Goal: Transaction & Acquisition: Obtain resource

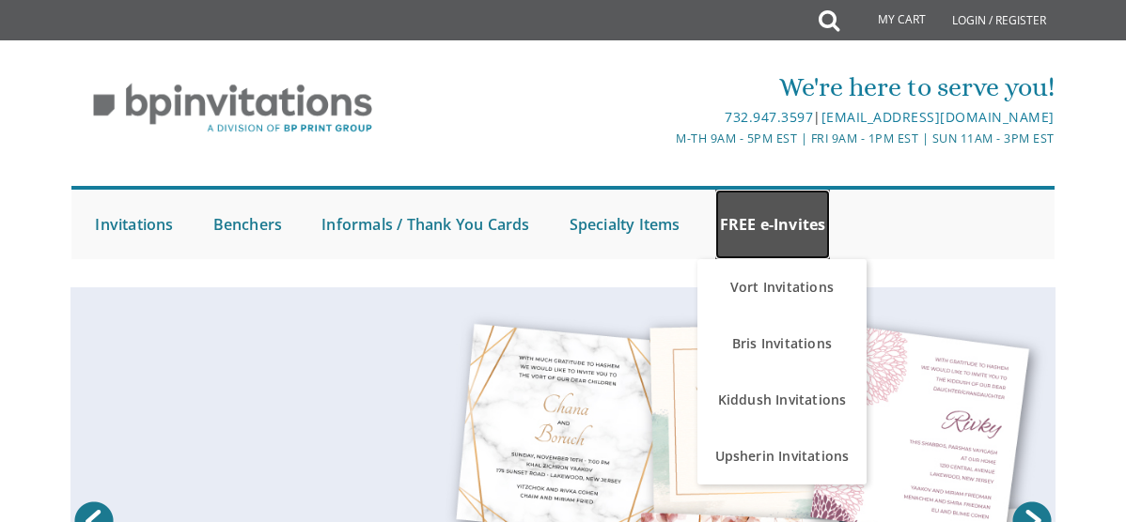
click at [801, 225] on link "FREE e-Invites" at bounding box center [773, 225] width 116 height 70
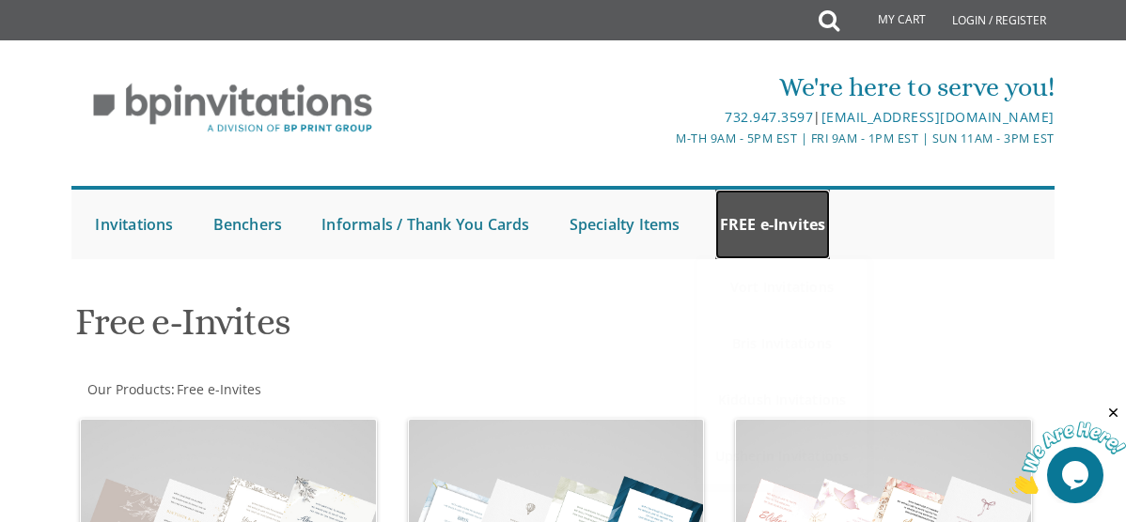
click at [787, 238] on link "FREE e-Invites" at bounding box center [773, 225] width 116 height 70
click at [804, 242] on link "FREE e-Invites" at bounding box center [773, 225] width 116 height 70
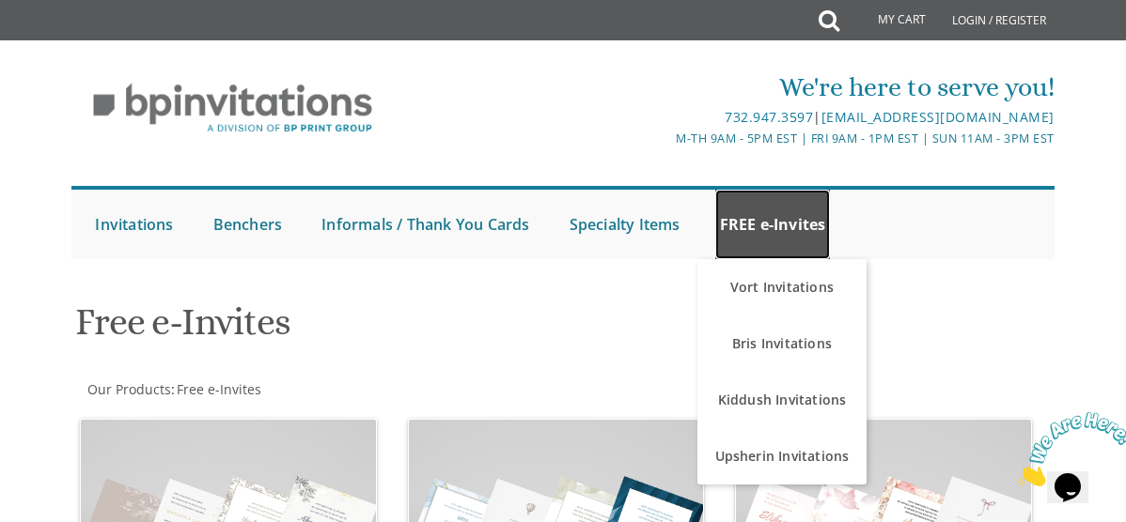
click at [788, 253] on link "FREE e-Invites" at bounding box center [773, 225] width 116 height 70
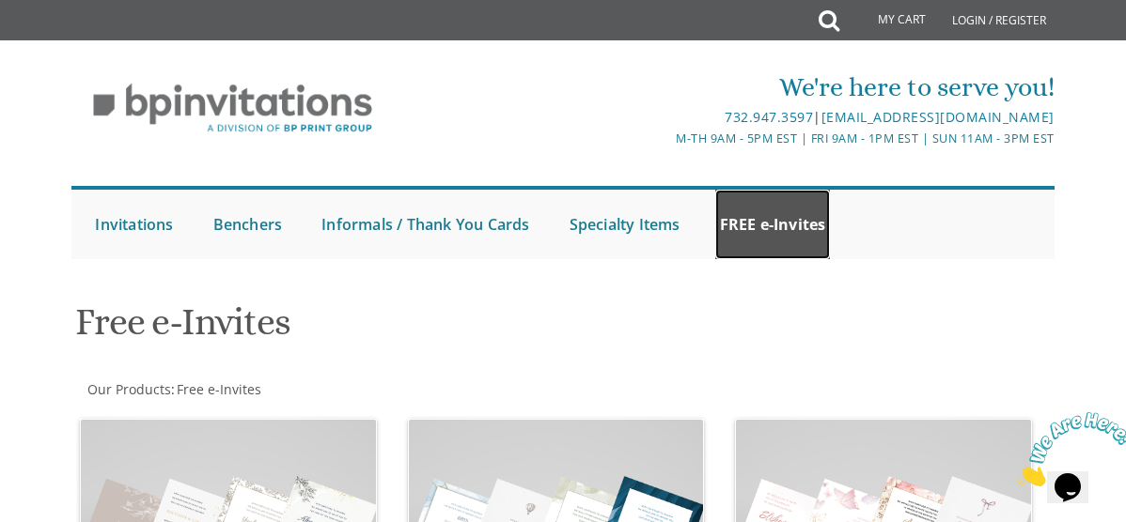
click at [808, 246] on link "FREE e-Invites" at bounding box center [773, 225] width 116 height 70
click at [798, 229] on link "FREE e-Invites" at bounding box center [773, 225] width 116 height 70
click at [787, 234] on link "FREE e-Invites" at bounding box center [773, 225] width 116 height 70
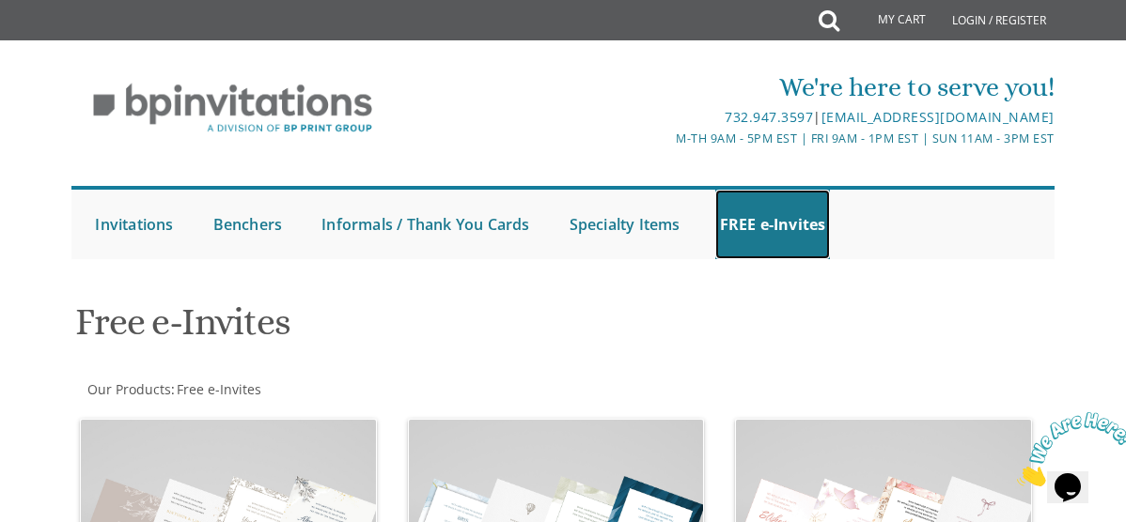
click at [787, 233] on link "FREE e-Invites" at bounding box center [773, 225] width 116 height 70
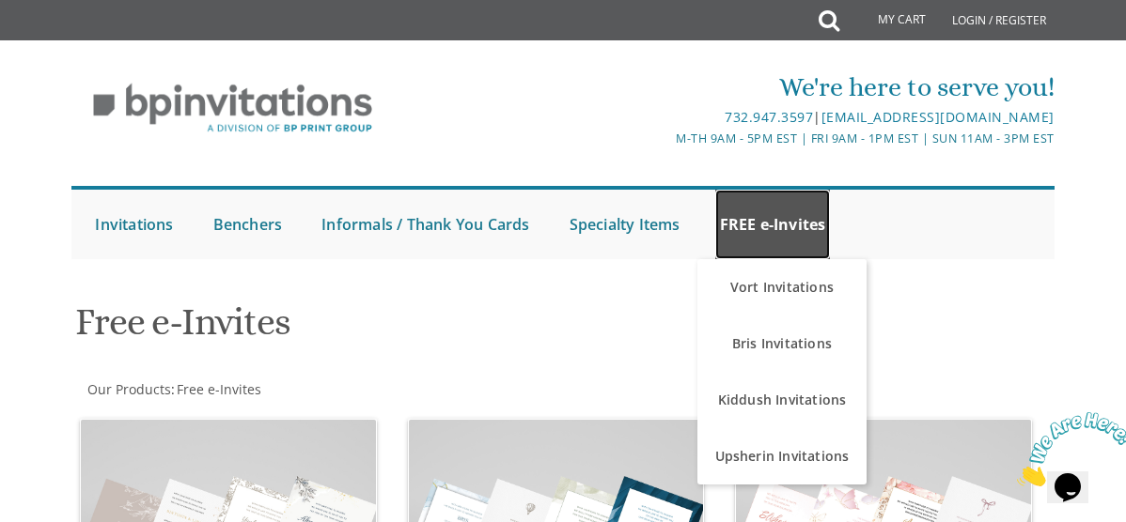
drag, startPoint x: 786, startPoint y: 233, endPoint x: 775, endPoint y: 233, distance: 10.3
click at [775, 233] on link "FREE e-Invites" at bounding box center [773, 225] width 116 height 70
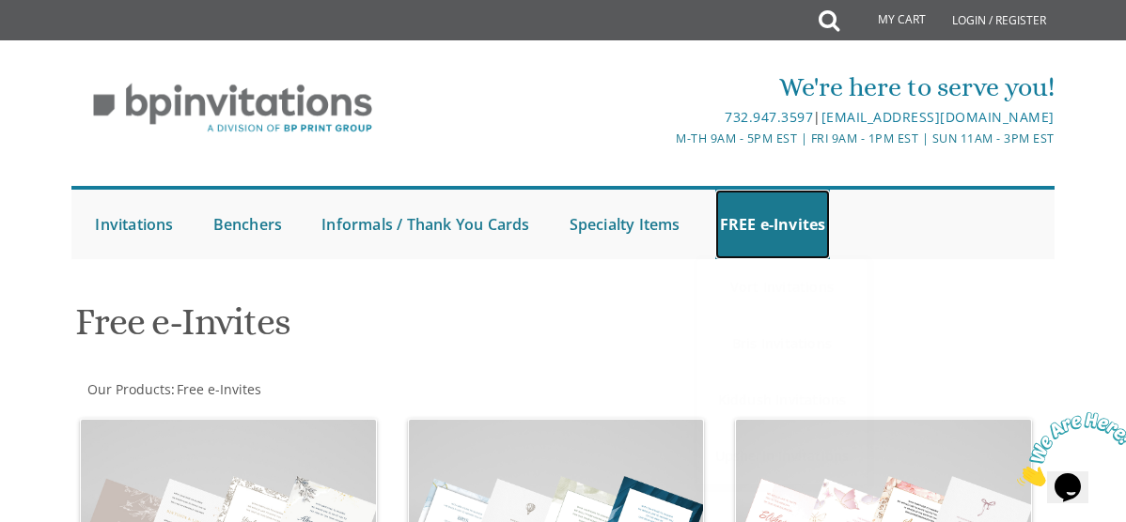
click at [775, 233] on link "FREE e-Invites" at bounding box center [773, 225] width 116 height 70
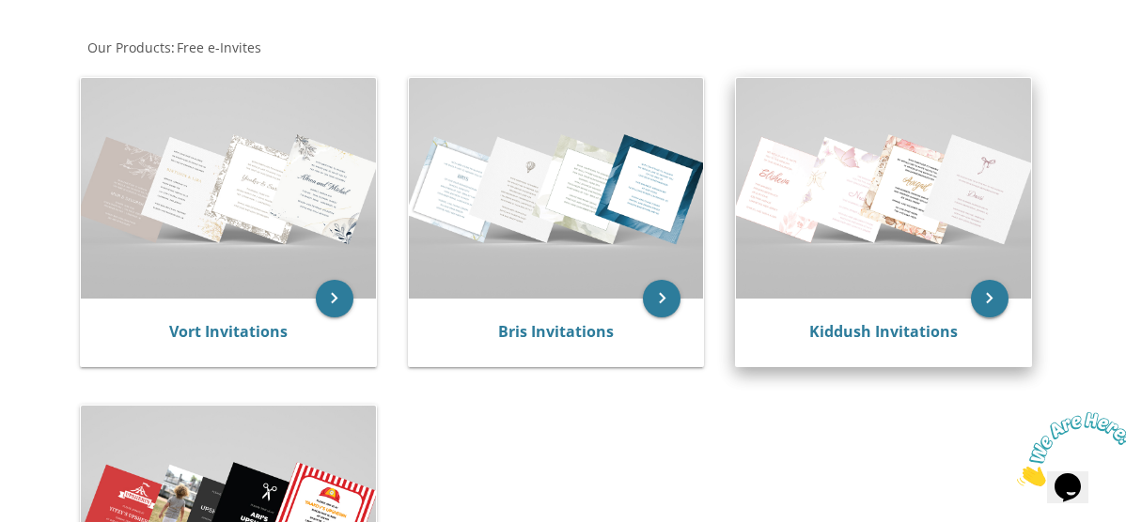
scroll to position [362, 0]
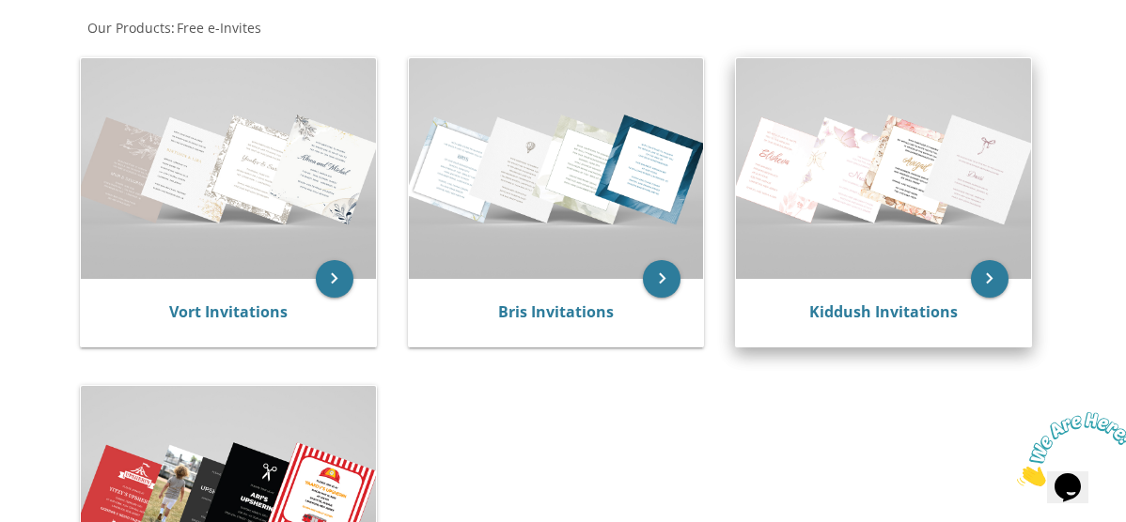
click at [905, 255] on img at bounding box center [883, 168] width 294 height 221
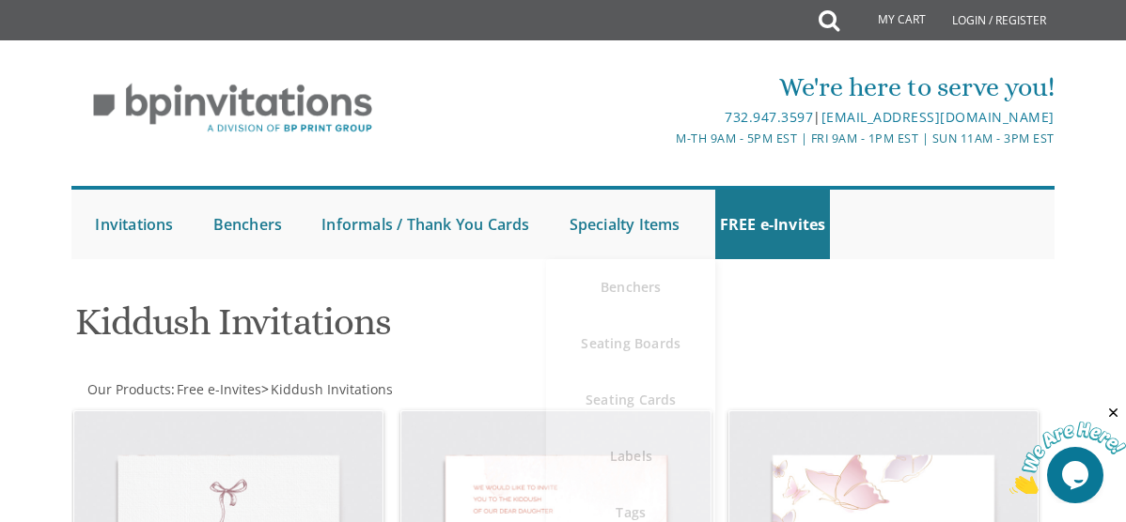
click at [714, 239] on li "Specialty Items Benchers Seating Boards Seating Cards Labels Tags Napkin Bands …" at bounding box center [640, 225] width 150 height 70
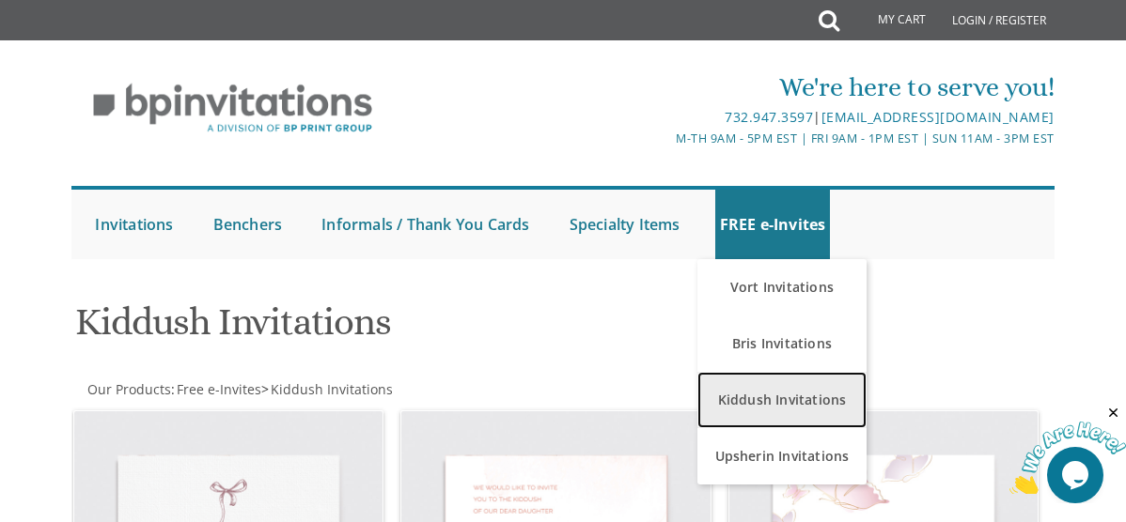
click at [793, 397] on link "Kiddush Invitations" at bounding box center [781, 400] width 169 height 56
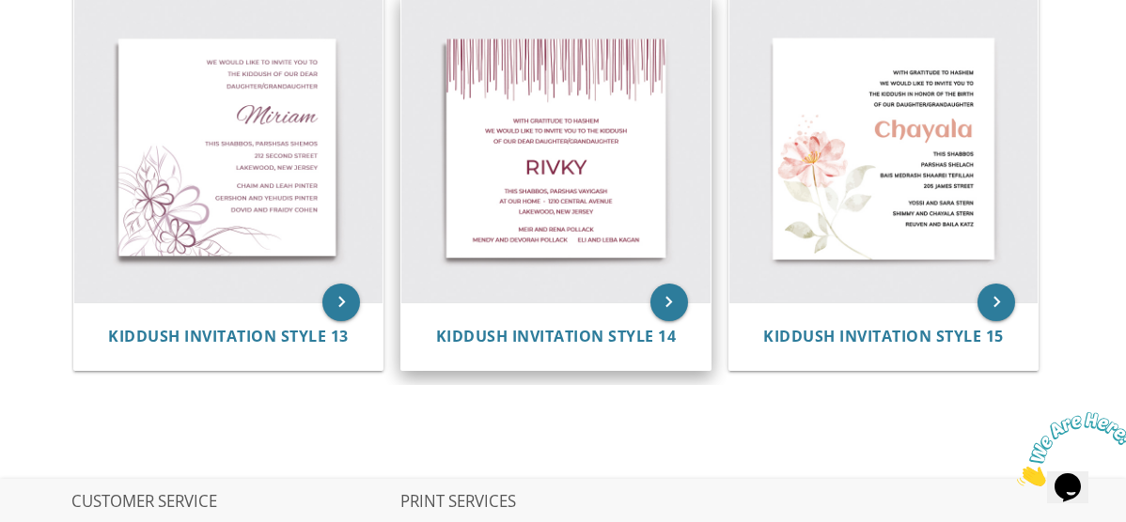
scroll to position [2262, 0]
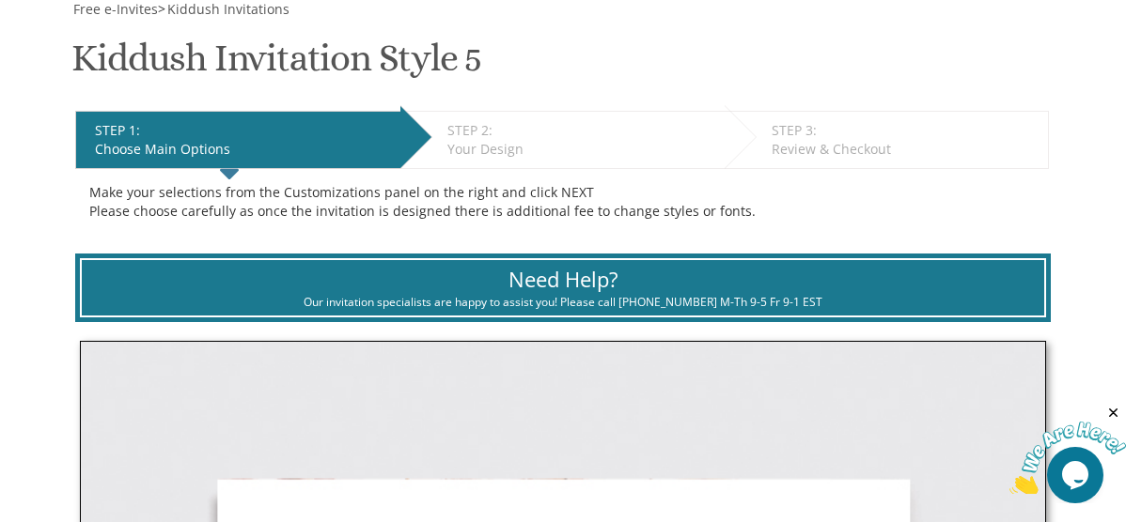
scroll to position [282, 0]
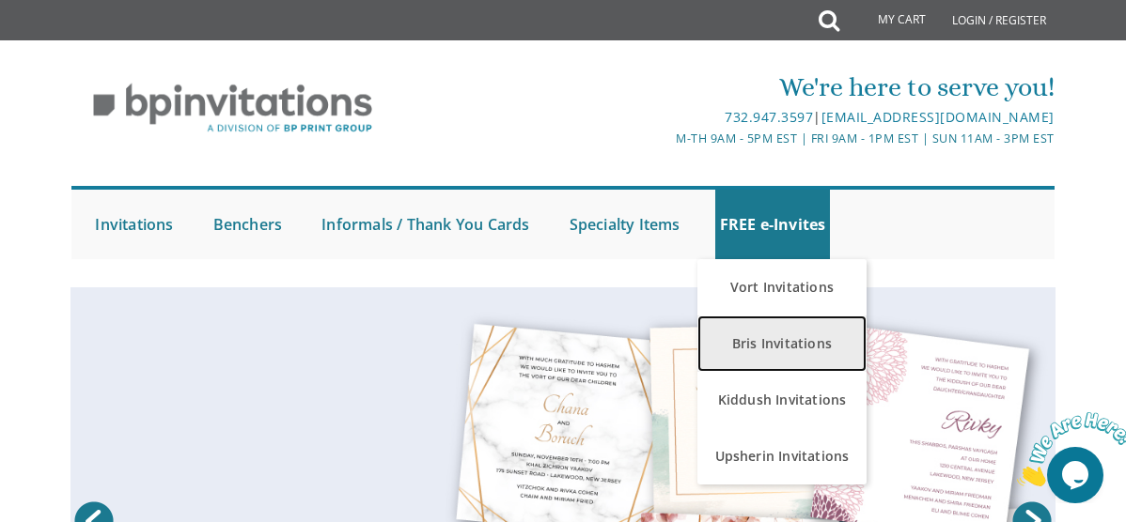
click at [791, 345] on link "Bris Invitations" at bounding box center [781, 344] width 169 height 56
